Goal: Task Accomplishment & Management: Manage account settings

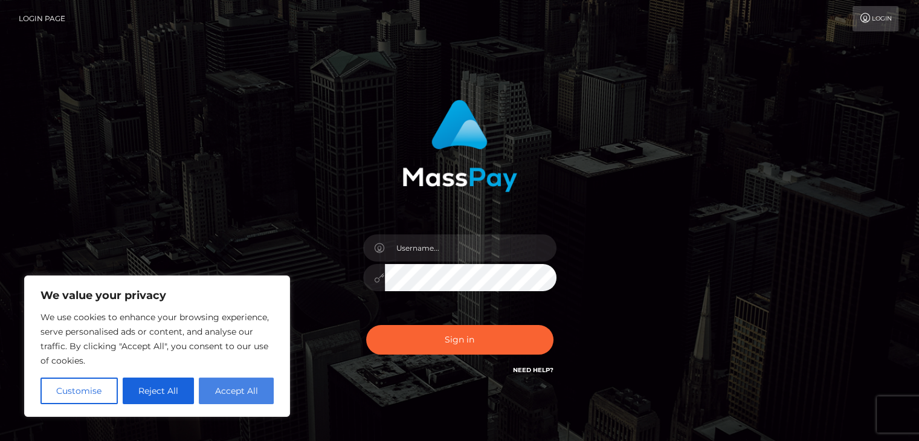
click at [214, 387] on button "Accept All" at bounding box center [236, 391] width 75 height 27
checkbox input "true"
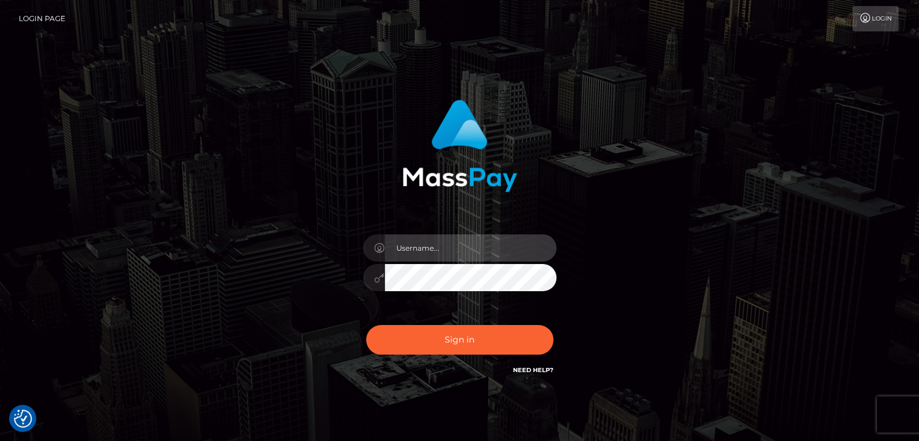
click at [426, 250] on input "text" at bounding box center [471, 248] width 172 height 27
type input "[EMAIL_ADDRESS][DOMAIN_NAME]"
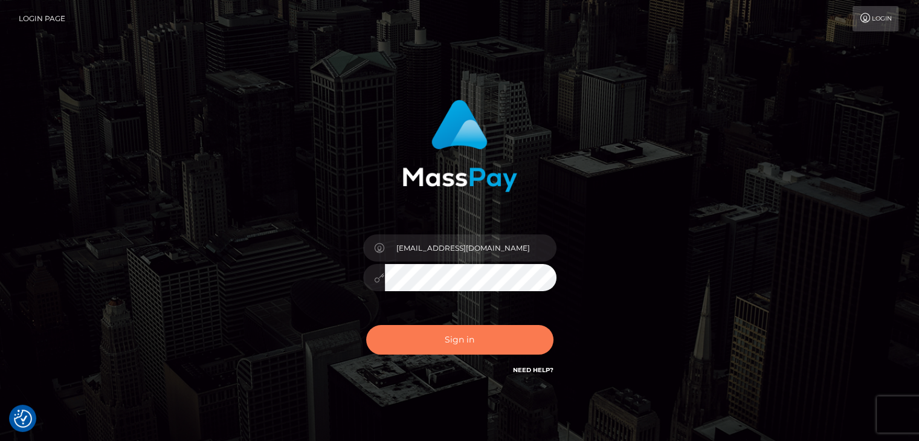
click at [455, 339] on button "Sign in" at bounding box center [459, 340] width 187 height 30
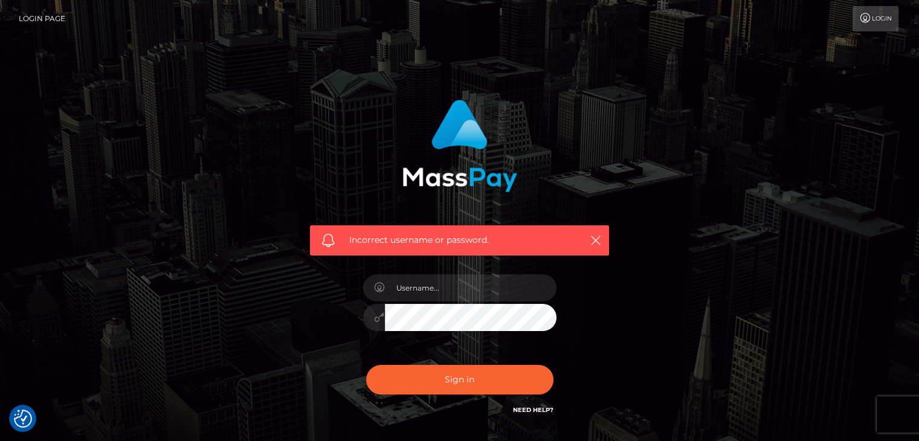
click at [534, 407] on link "Need Help?" at bounding box center [533, 410] width 40 height 8
click at [521, 411] on link "Need Help?" at bounding box center [533, 410] width 40 height 8
click at [756, 333] on div "Incorrect username or password." at bounding box center [459, 265] width 689 height 348
